Goal: Task Accomplishment & Management: Use online tool/utility

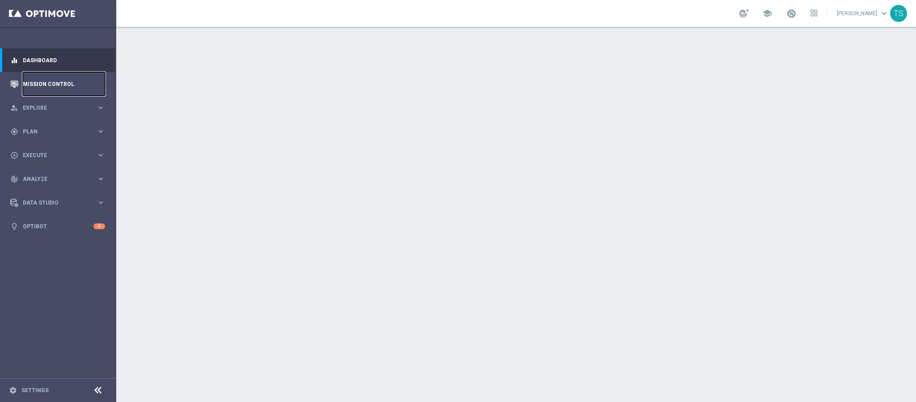
click at [67, 91] on link "Mission Control" at bounding box center [64, 84] width 82 height 24
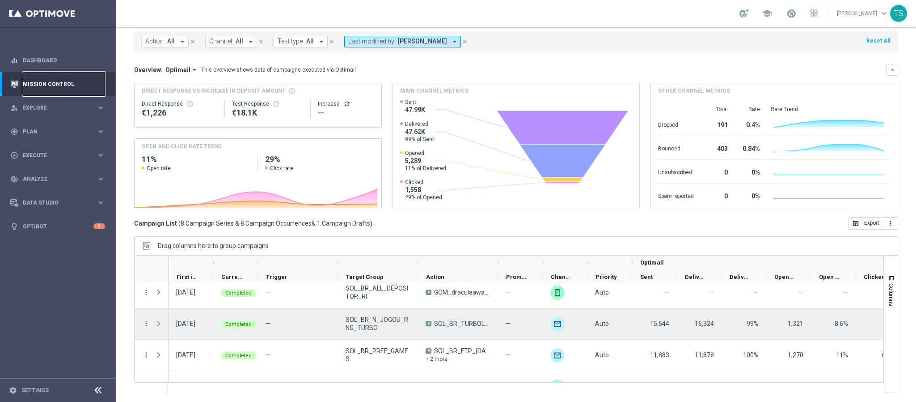
scroll to position [184, 0]
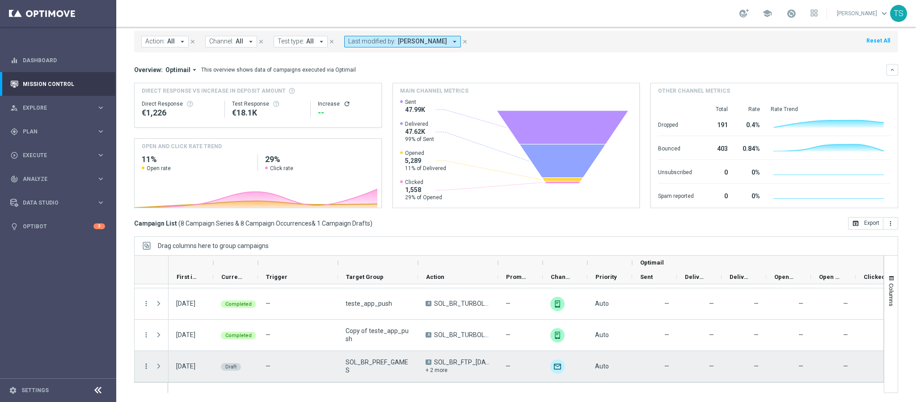
click at [146, 366] on icon "more_vert" at bounding box center [146, 366] width 8 height 8
click at [170, 357] on div "delete_forever [GEOGRAPHIC_DATA]" at bounding box center [201, 352] width 101 height 13
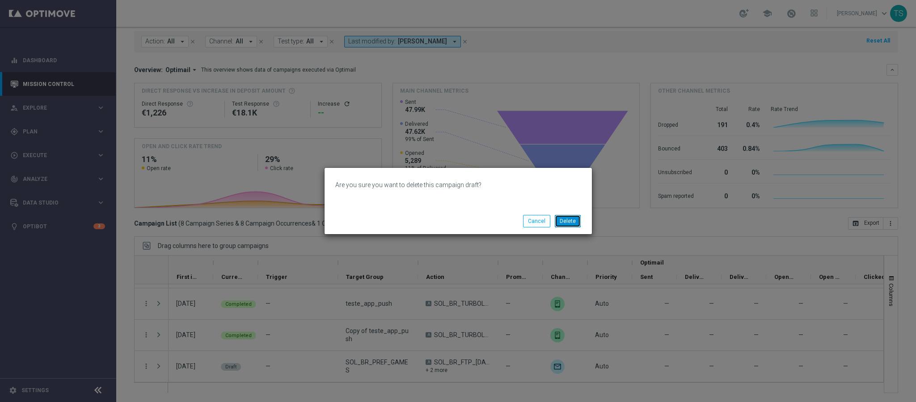
click at [569, 224] on button "Delete" at bounding box center [568, 221] width 26 height 13
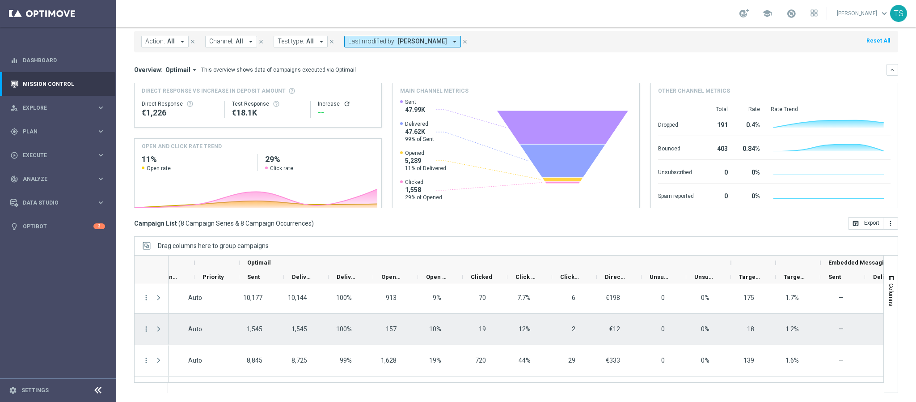
scroll to position [0, 0]
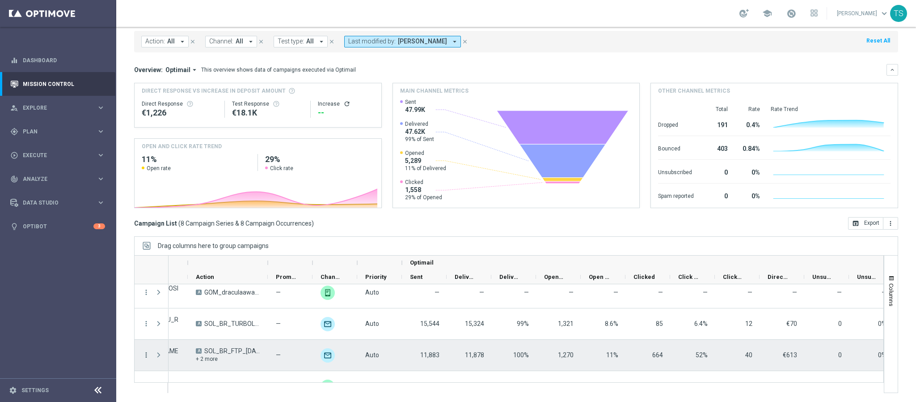
click at [145, 351] on icon "more_vert" at bounding box center [146, 355] width 8 height 8
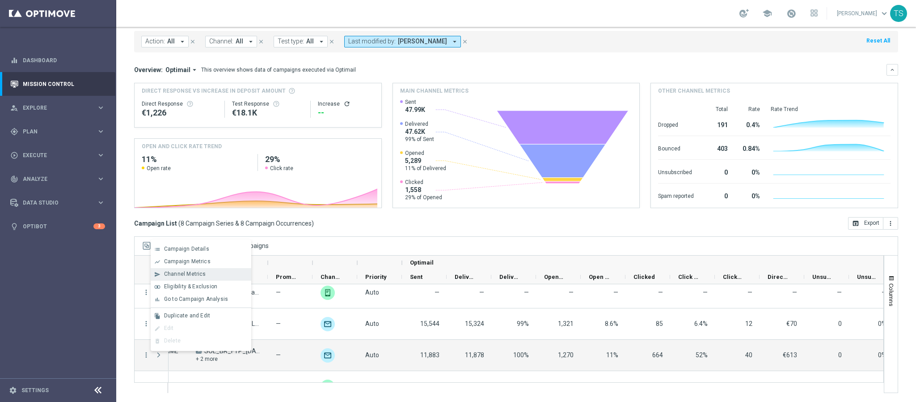
click at [202, 271] on span "Channel Metrics" at bounding box center [185, 274] width 42 height 6
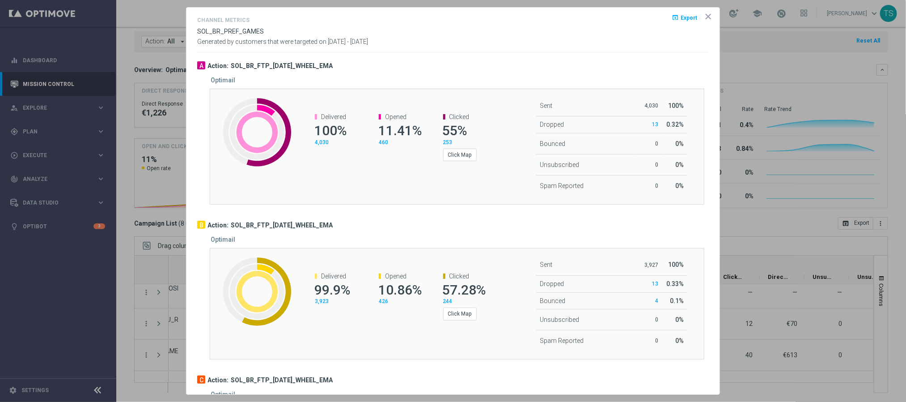
click at [704, 17] on icon "icon" at bounding box center [708, 16] width 9 height 9
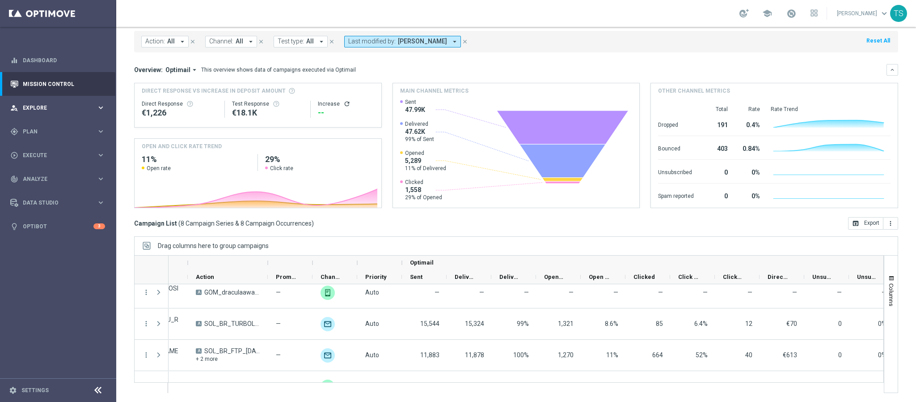
click at [27, 106] on span "Explore" at bounding box center [60, 107] width 74 height 5
click at [62, 241] on span "Plan" at bounding box center [60, 238] width 74 height 5
click at [59, 177] on span "Templates" at bounding box center [56, 176] width 64 height 5
click at [50, 187] on link "Optimail" at bounding box center [60, 190] width 65 height 7
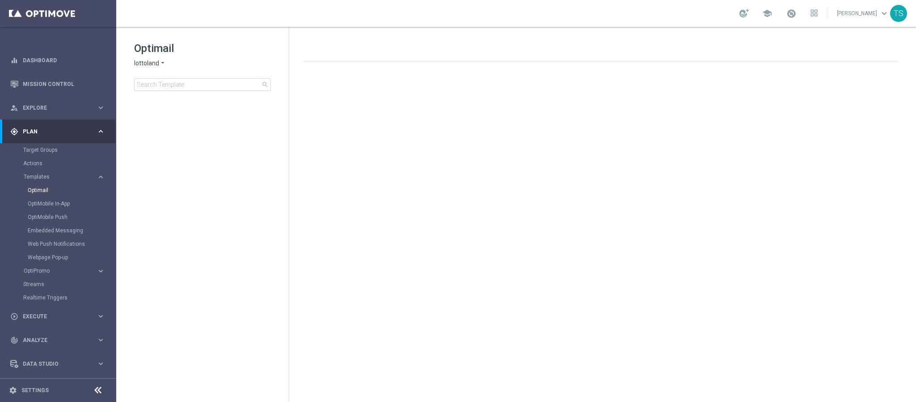
click at [152, 63] on span "lottoland" at bounding box center [146, 63] width 25 height 8
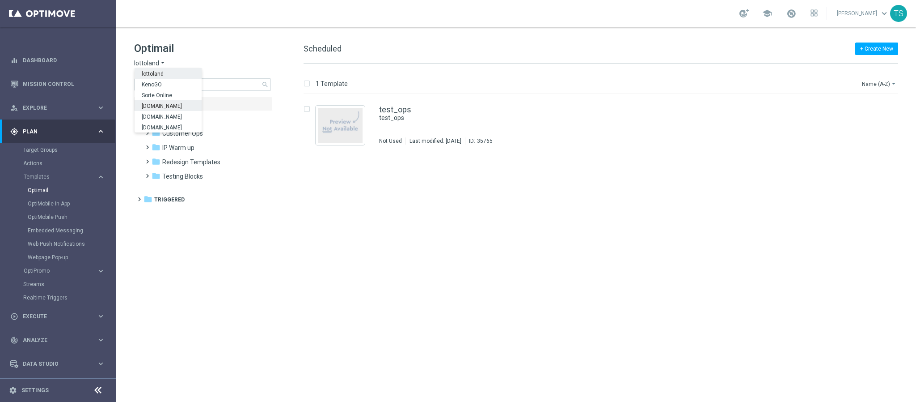
click at [0, 0] on span "[DOMAIN_NAME]" at bounding box center [0, 0] width 0 height 0
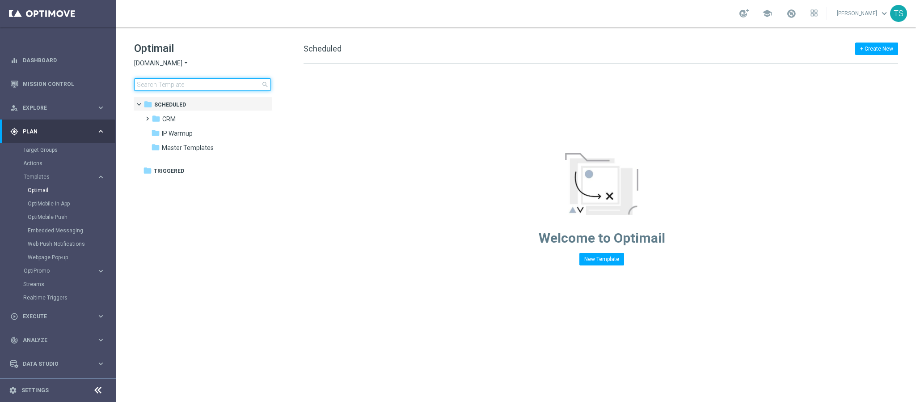
click at [197, 86] on input at bounding box center [202, 84] width 137 height 13
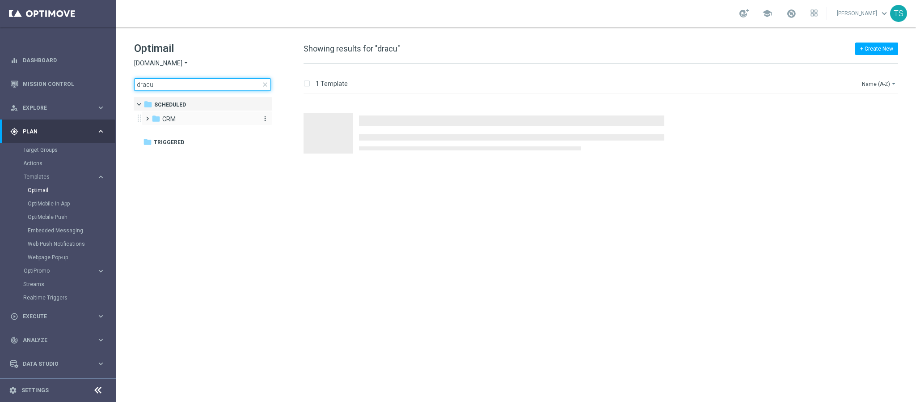
type input "dracu"
click at [192, 123] on div "folder CRM" at bounding box center [203, 119] width 103 height 10
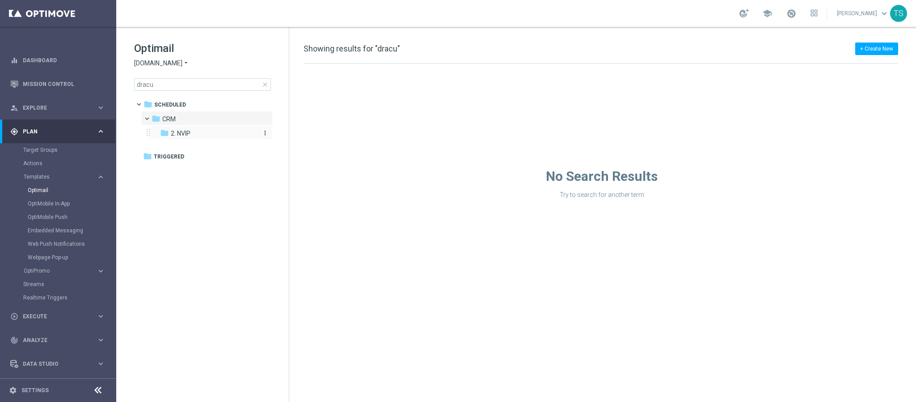
click at [193, 131] on div "folder 2. NVIP" at bounding box center [207, 133] width 95 height 10
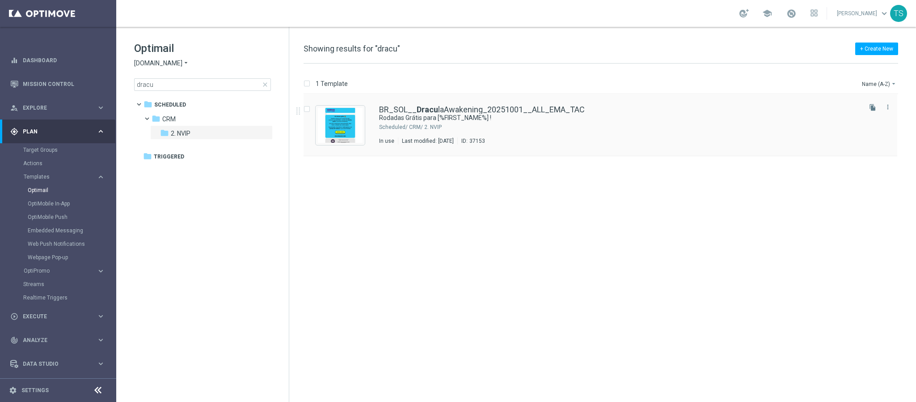
click at [511, 104] on div "BR_SOL__ Dracu laAwakening_20251001__ALL_EMA_TAC [PERSON_NAME] para [%FIRST_NAM…" at bounding box center [601, 125] width 594 height 62
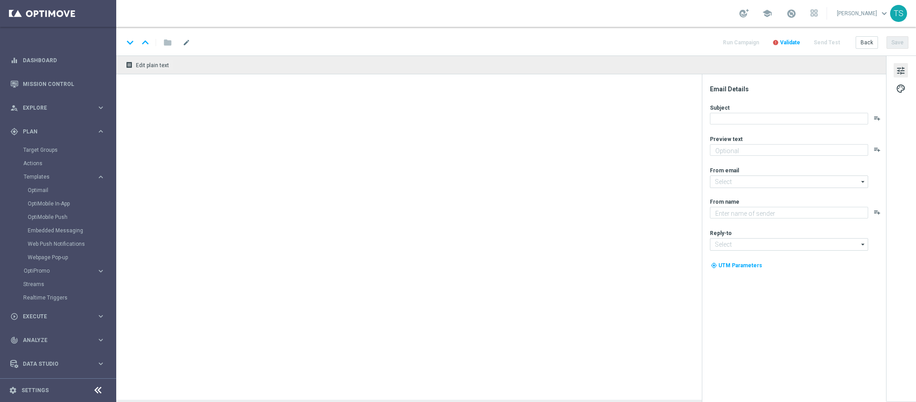
type textarea "Ative a promoção e garanta até 10 rodadas grátis toda quarta em outubro."
type input "[EMAIL_ADDRESS][DOMAIN_NAME]"
type textarea "Sorte Online [PERSON_NAME]"
type input "[EMAIL_ADDRESS][DOMAIN_NAME]"
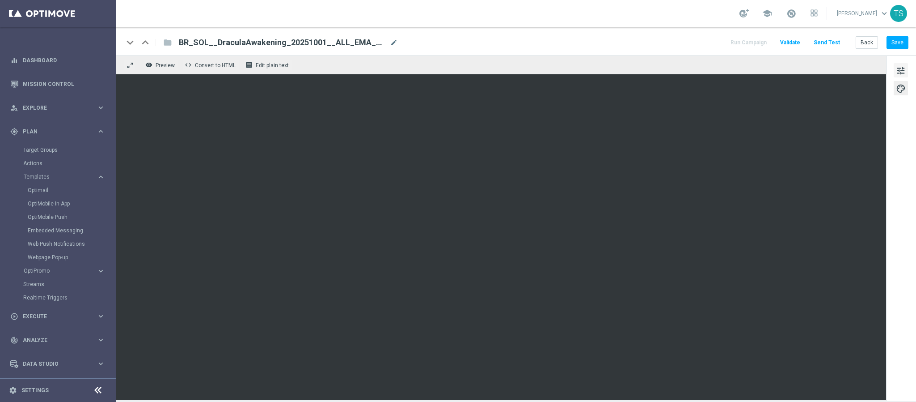
click at [901, 74] on span "tune" at bounding box center [901, 71] width 10 height 12
click at [898, 46] on button "Save" at bounding box center [898, 42] width 22 height 13
click at [63, 51] on link "Dashboard" at bounding box center [64, 60] width 82 height 24
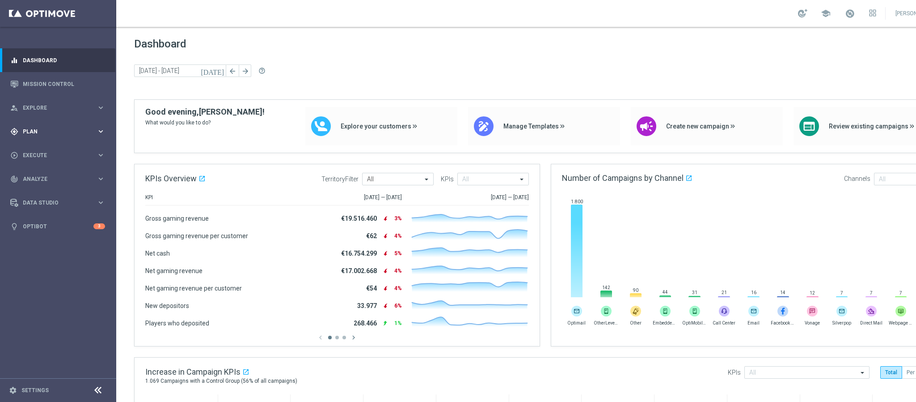
click at [51, 125] on div "gps_fixed Plan keyboard_arrow_right" at bounding box center [57, 131] width 115 height 24
click at [50, 191] on link "Optimail" at bounding box center [60, 190] width 65 height 7
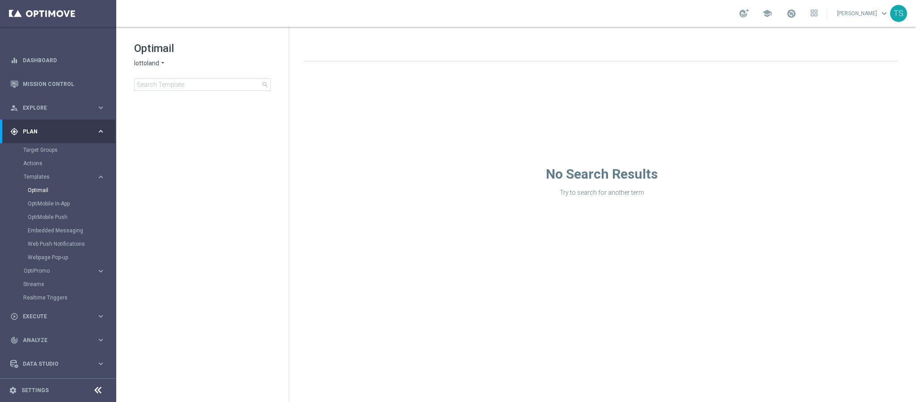
click at [160, 65] on icon "arrow_drop_down" at bounding box center [162, 63] width 7 height 8
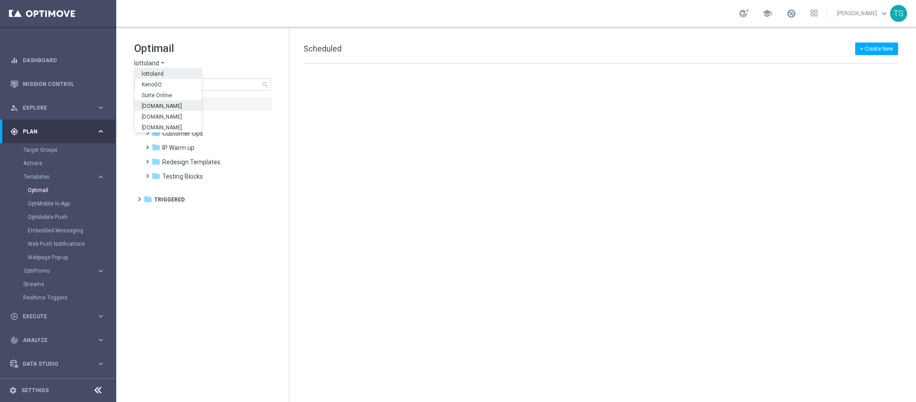
click at [0, 0] on span "[DOMAIN_NAME]" at bounding box center [0, 0] width 0 height 0
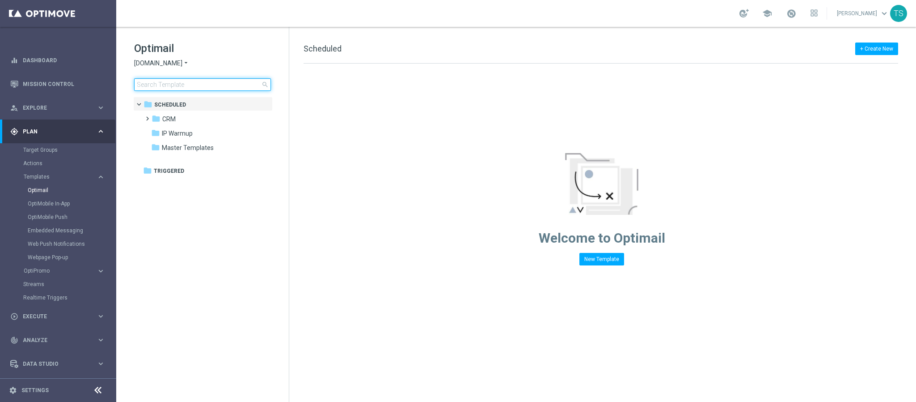
click at [215, 81] on input at bounding box center [202, 84] width 137 height 13
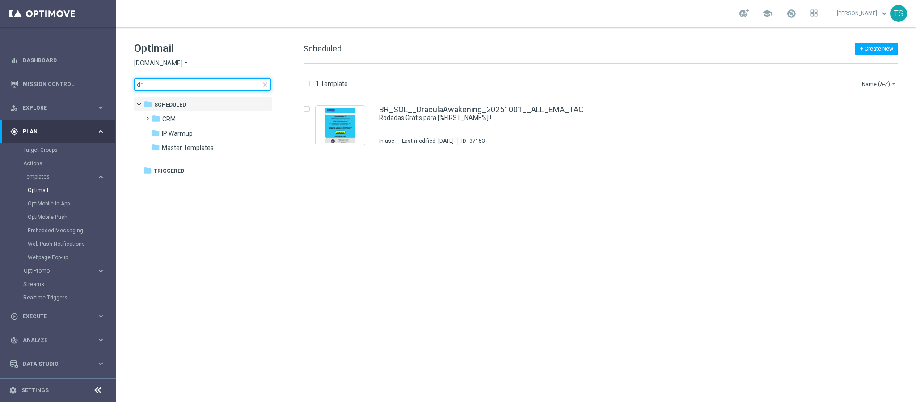
type input "d"
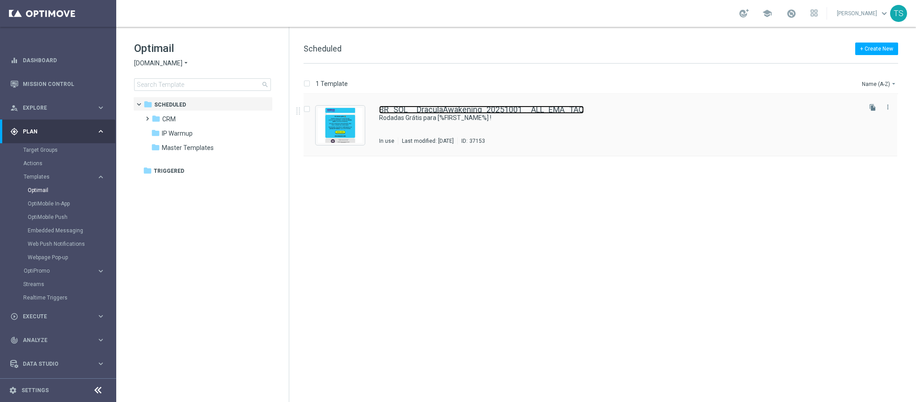
click at [439, 109] on link "BR_SOL__DraculaAwakening_20251001__ALL_EMA_TAC" at bounding box center [481, 110] width 205 height 8
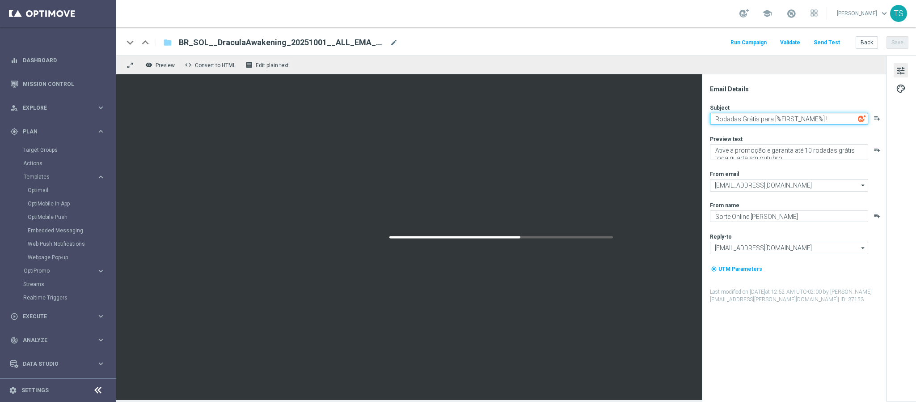
drag, startPoint x: 757, startPoint y: 119, endPoint x: 591, endPoint y: 138, distance: 167.5
click at [591, 138] on div "remove_red_eye Preview code Convert to HTML receipt Edit plain text Email Detai…" at bounding box center [516, 227] width 800 height 344
click at [846, 115] on textarea "Ganhe rodadas, [%FIRST_NAME%] !" at bounding box center [789, 119] width 158 height 12
type textarea "Ganhe rodadas, [%FIRST_NAME%]!"
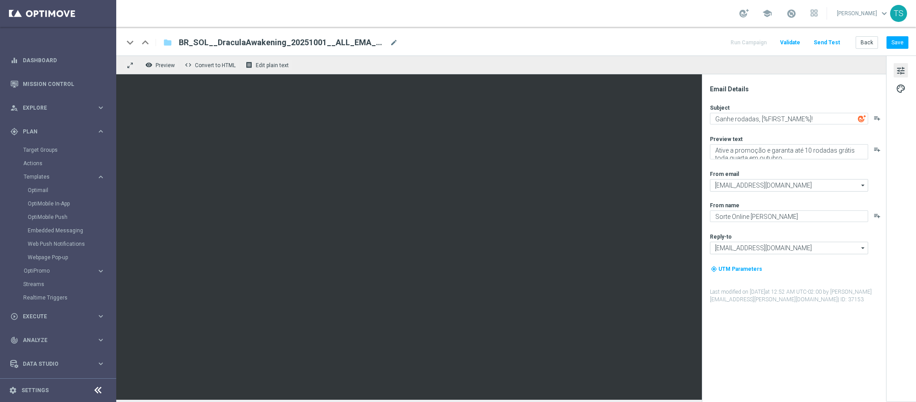
click at [812, 72] on div "remove_red_eye Preview code Convert to HTML receipt Edit plain text" at bounding box center [501, 64] width 770 height 19
click at [902, 44] on button "Save" at bounding box center [898, 42] width 22 height 13
click at [47, 50] on link "Dashboard" at bounding box center [64, 60] width 82 height 24
